Goal: Task Accomplishment & Management: Manage account settings

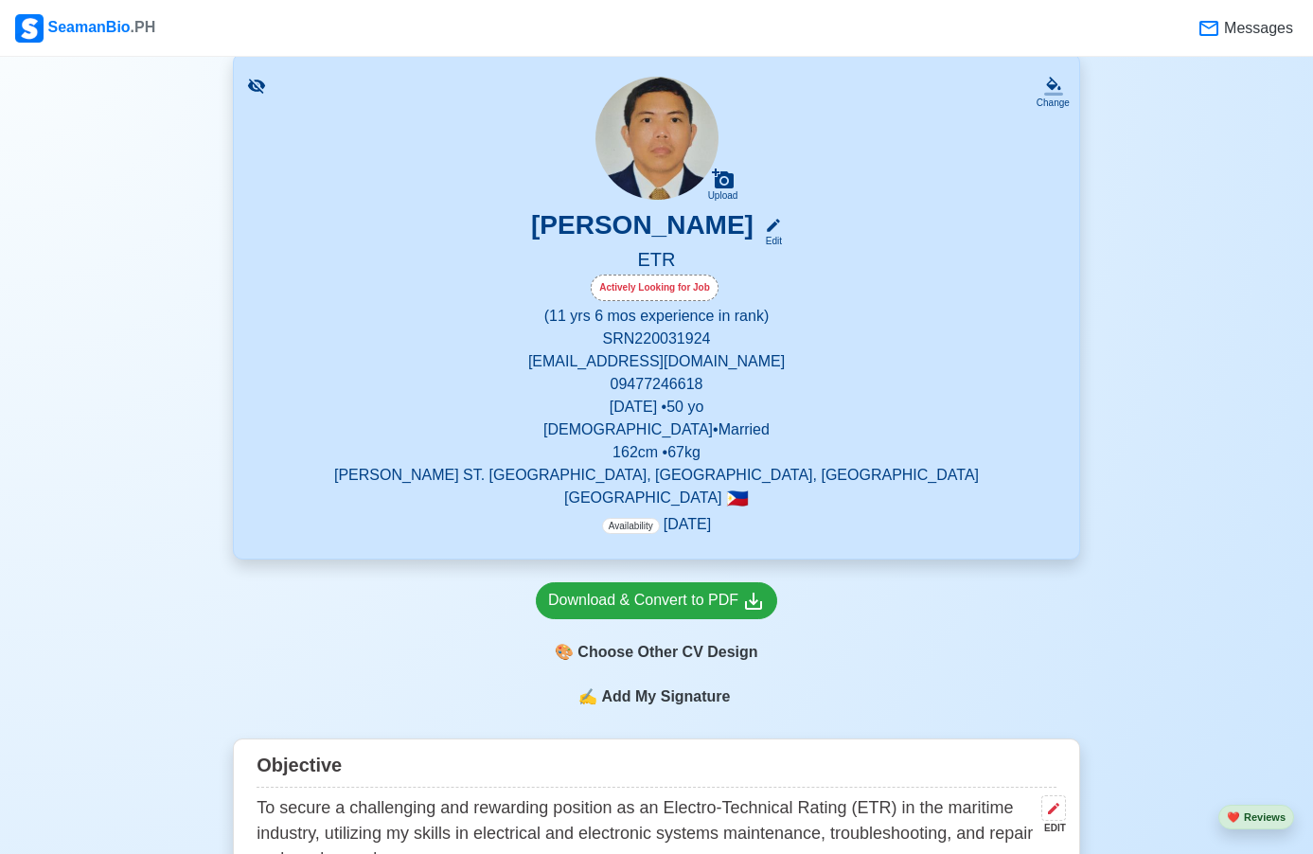
scroll to position [95, 0]
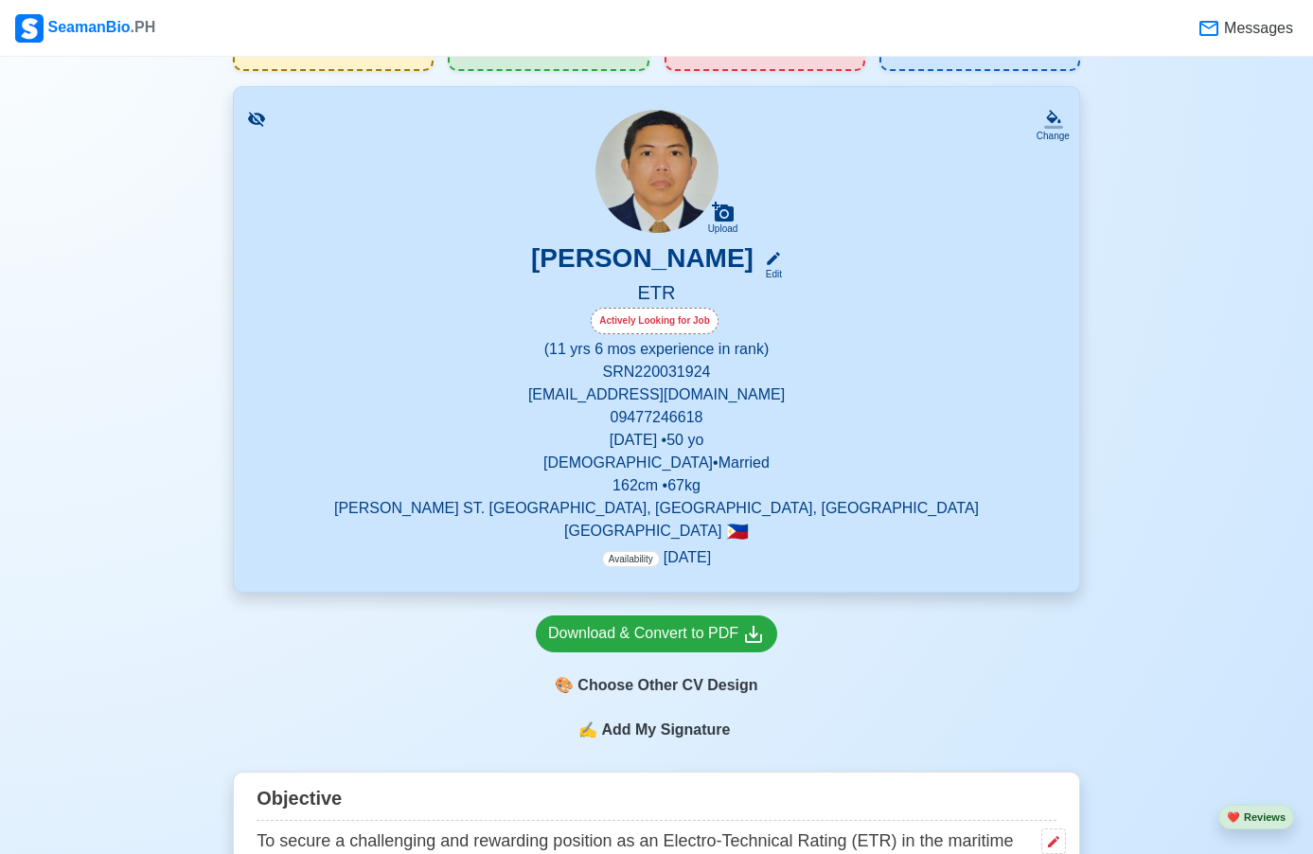
click at [637, 562] on span "Availability" at bounding box center [631, 559] width 58 height 16
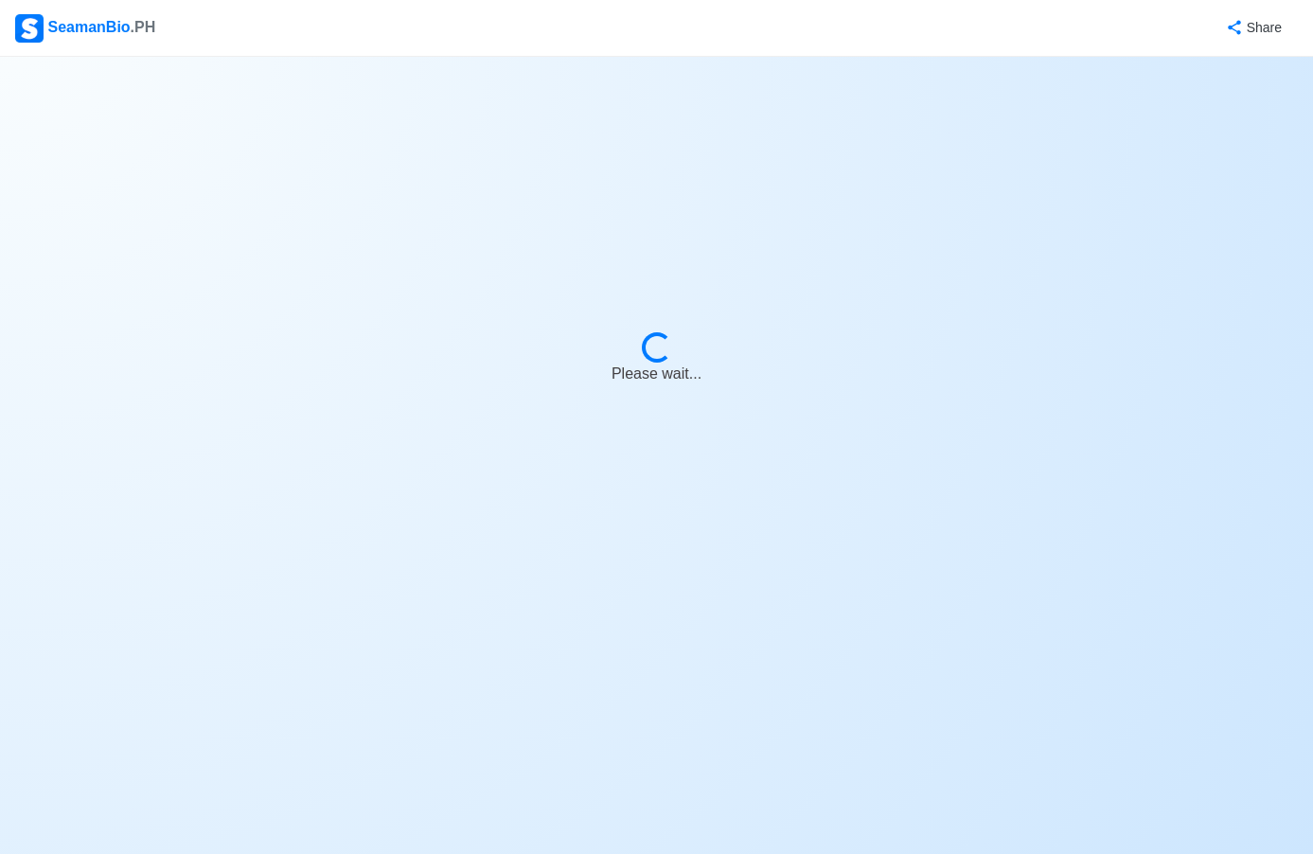
select select "Actively Looking for Job"
select select "Visible for Hiring"
select select "Married"
select select "[DEMOGRAPHIC_DATA]"
select select "PH"
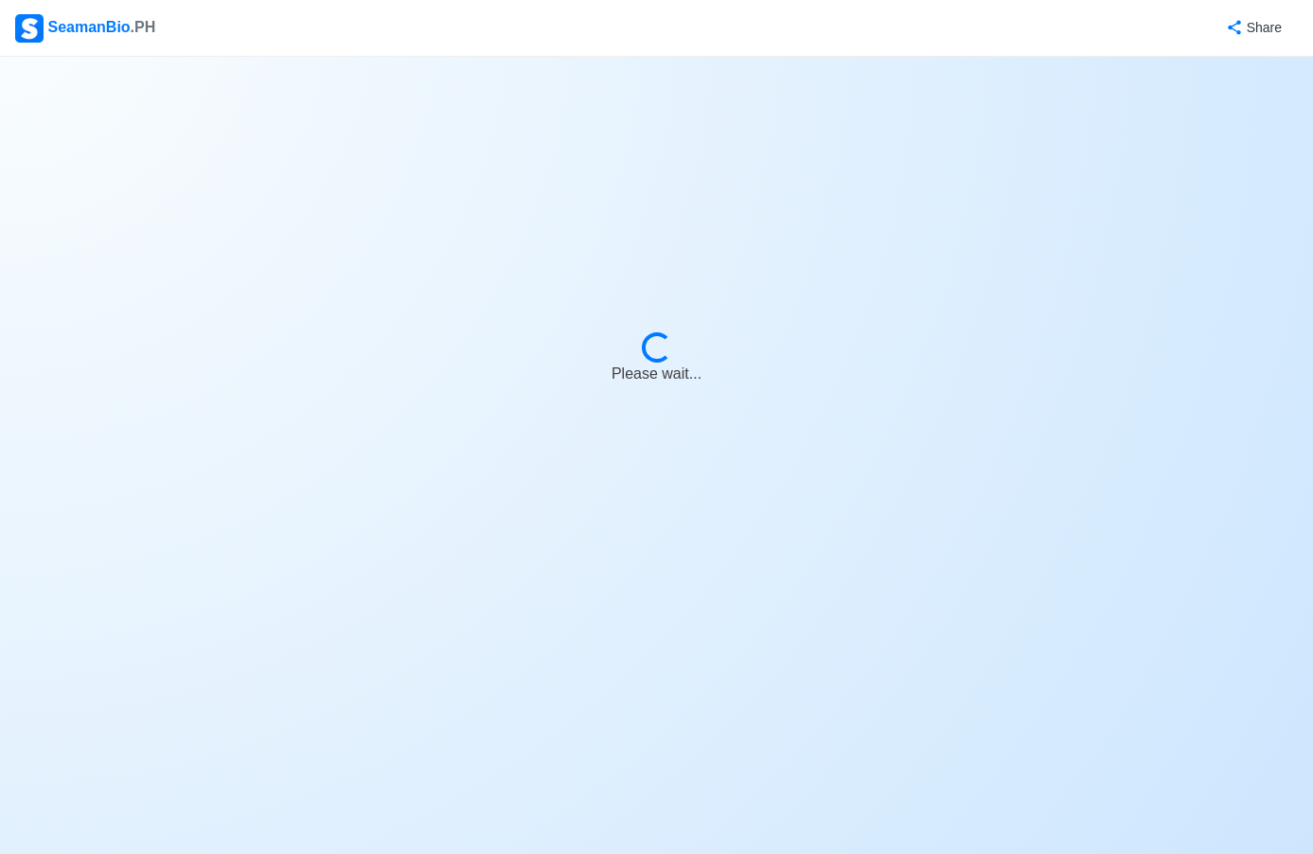
select select "11"
select select "6"
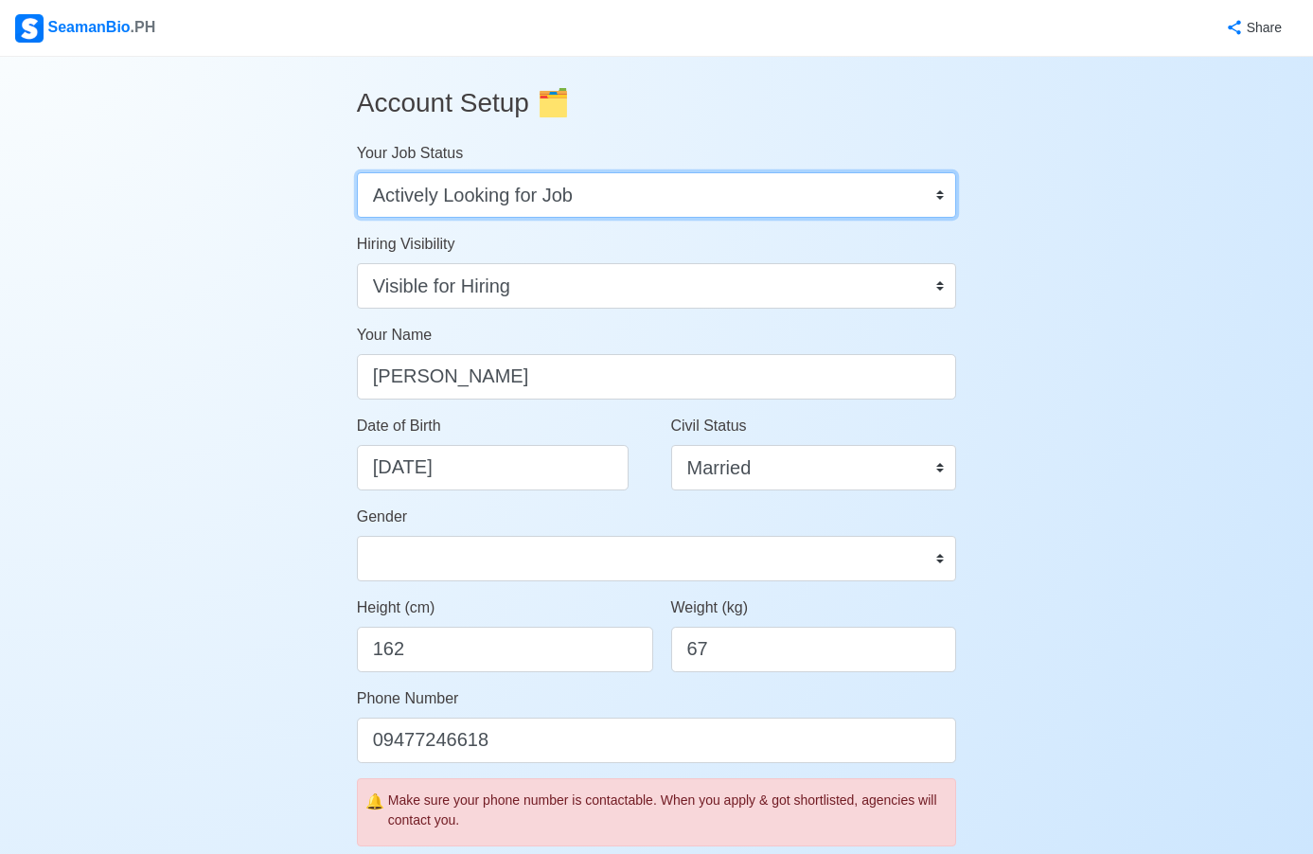
click at [938, 197] on select "Onboard Actively Looking for Job Not Looking for Job" at bounding box center [657, 194] width 600 height 45
select select "Onboard"
click at [357, 172] on select "Onboard Actively Looking for Job Not Looking for Job" at bounding box center [657, 194] width 600 height 45
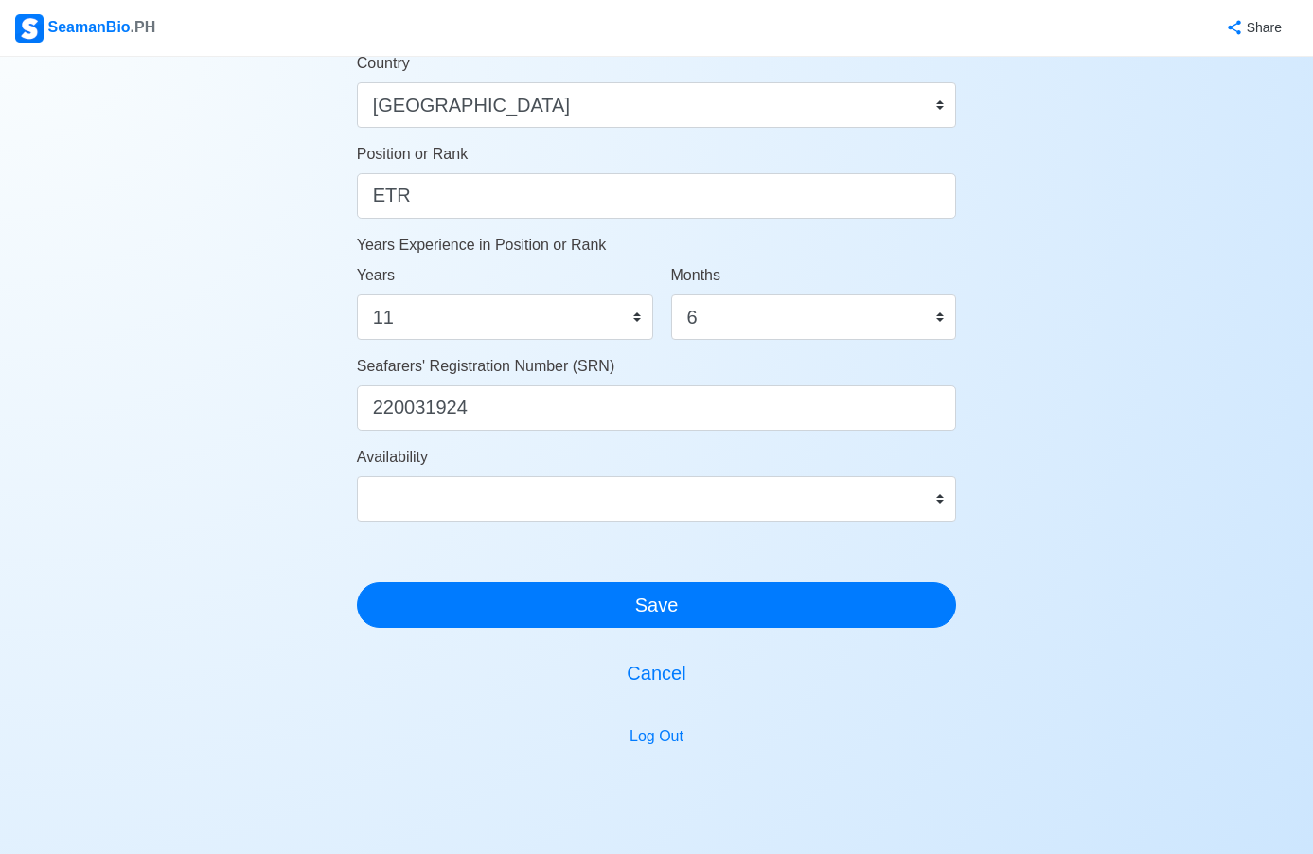
scroll to position [946, 0]
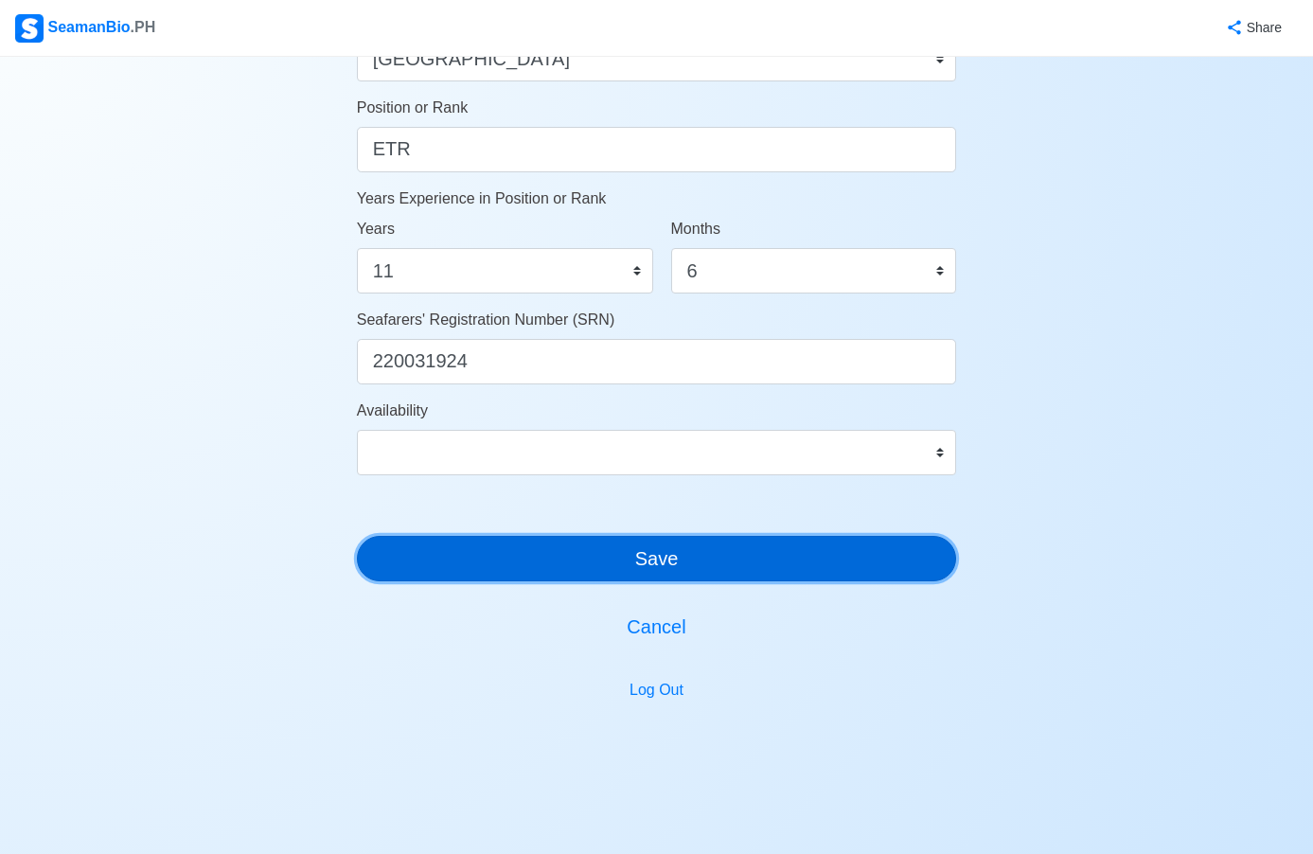
click at [472, 565] on button "Save" at bounding box center [657, 558] width 600 height 45
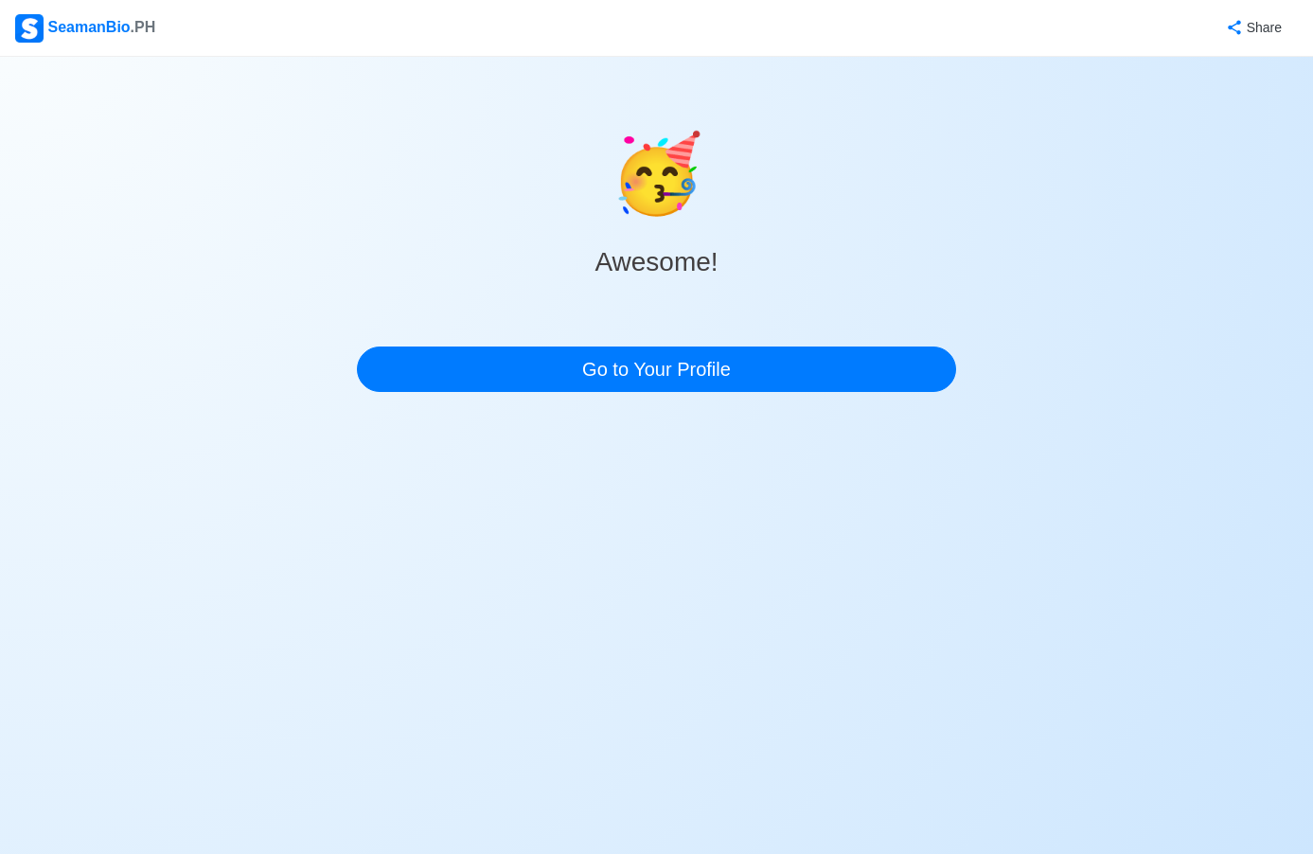
scroll to position [0, 0]
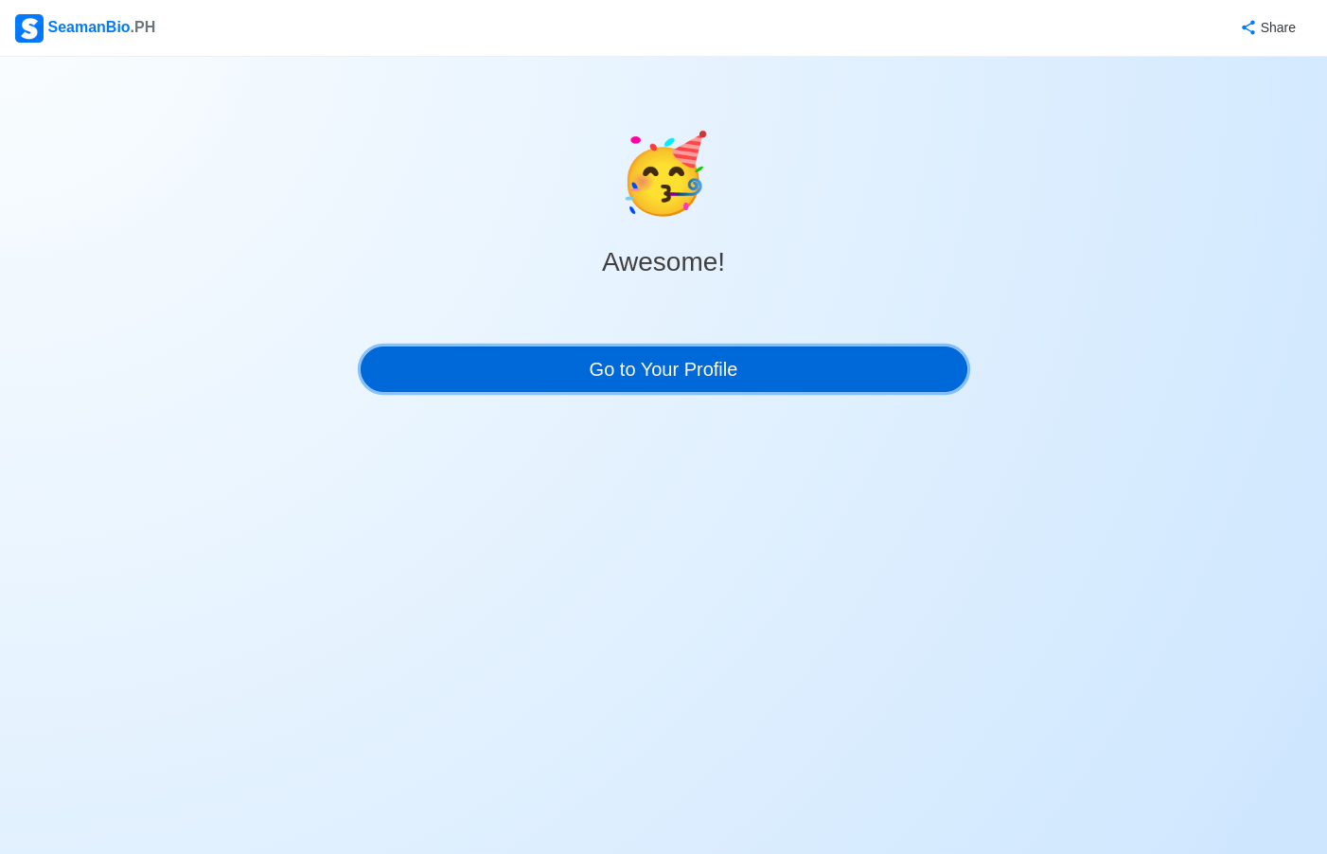
click at [721, 361] on link "Go to Your Profile" at bounding box center [664, 368] width 607 height 45
